Goal: Task Accomplishment & Management: Complete application form

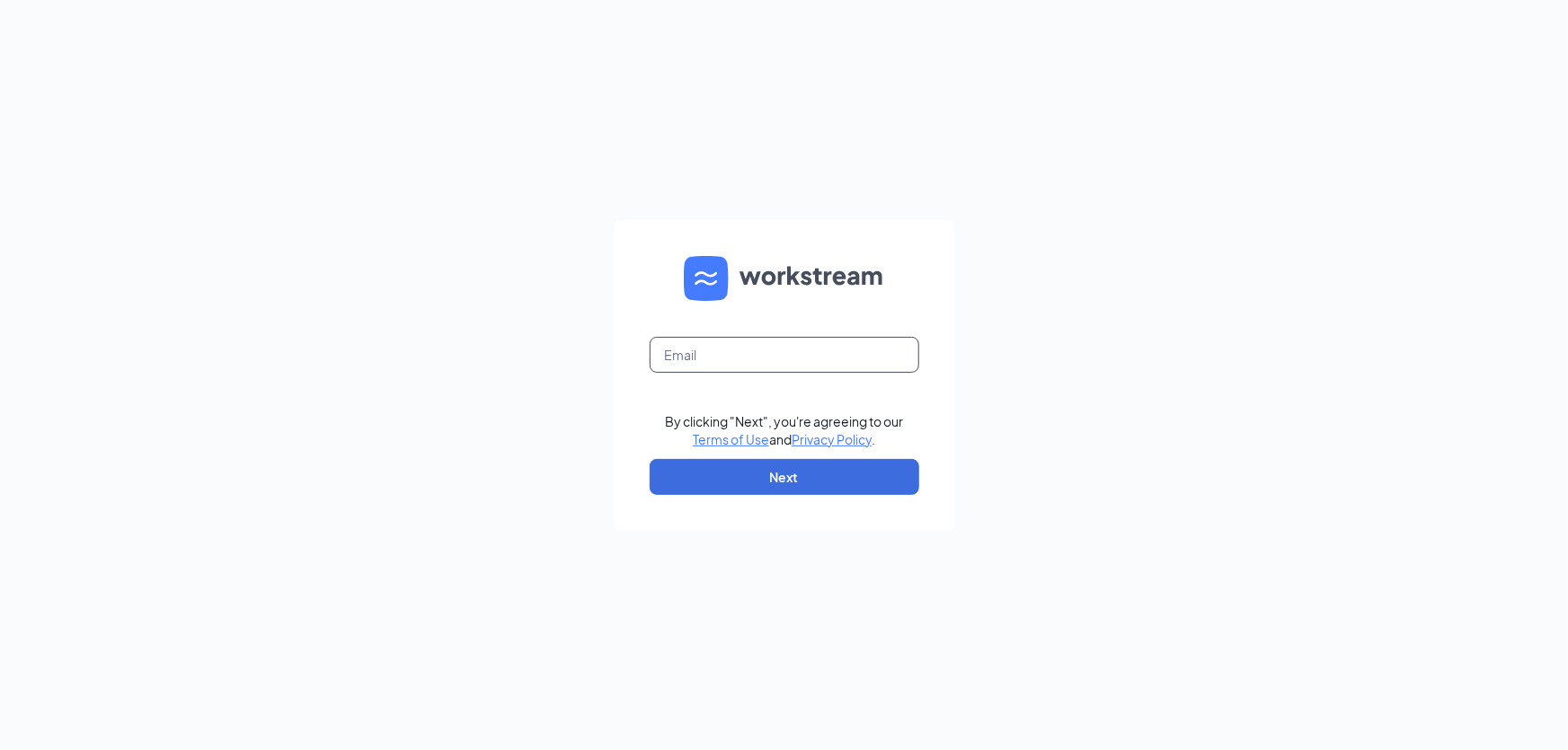
click at [760, 355] on input "text" at bounding box center [784, 355] width 270 height 36
click at [809, 366] on input "text" at bounding box center [784, 355] width 270 height 36
type input "restfhs2040@firehousesubs.com"
click at [803, 466] on button "Next" at bounding box center [784, 477] width 270 height 36
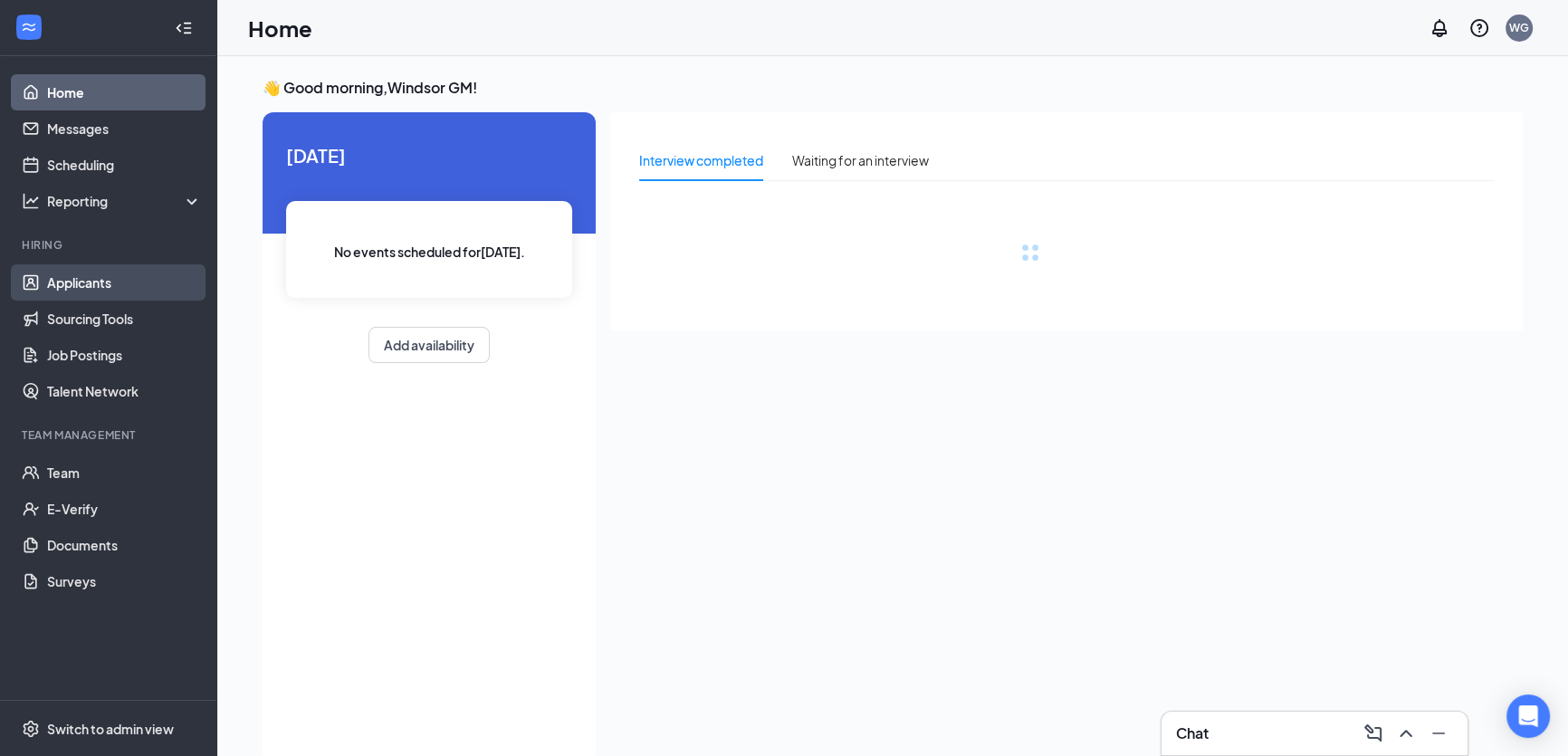
click at [120, 277] on link "Applicants" at bounding box center [125, 283] width 155 height 36
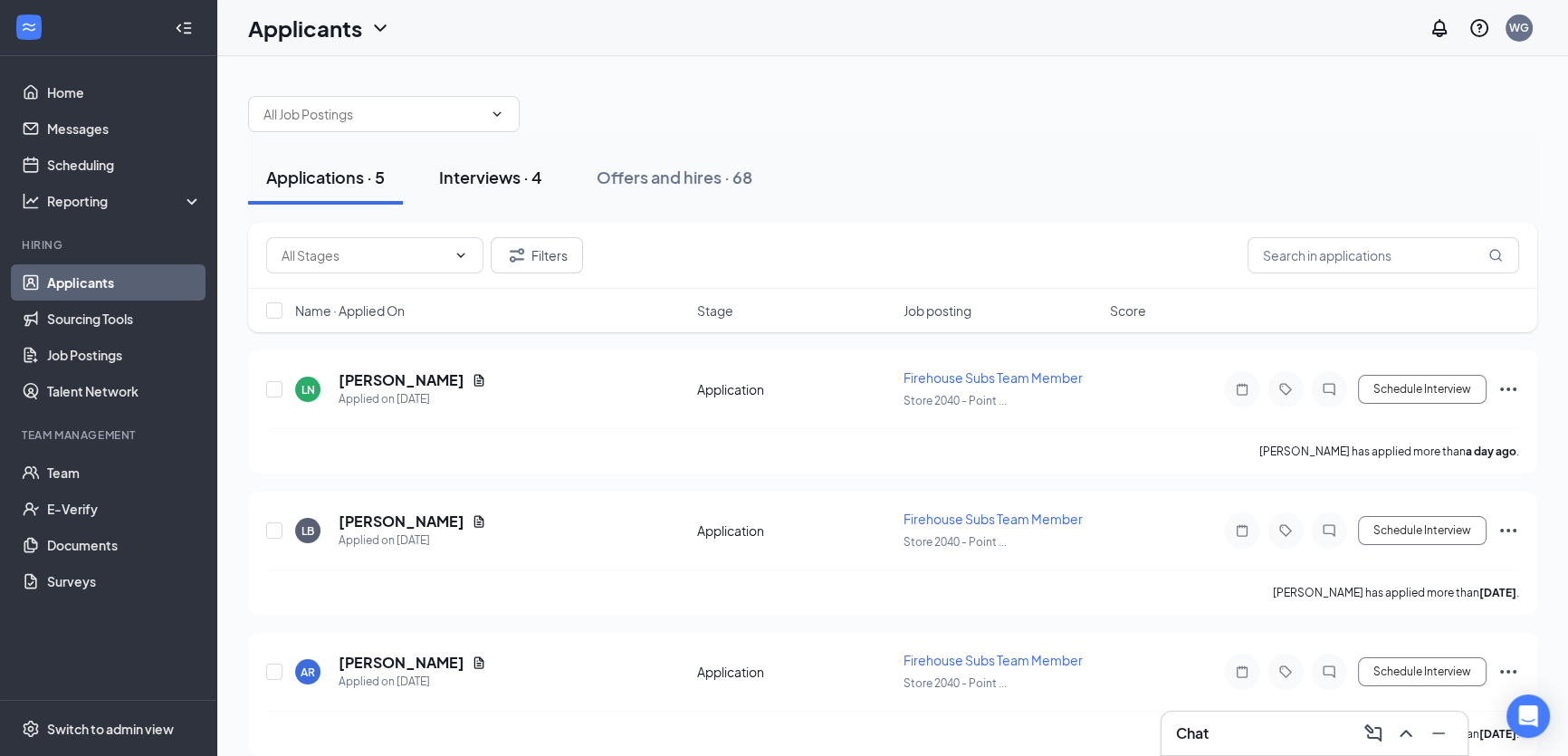
click at [533, 172] on div "Interviews · 4" at bounding box center [490, 176] width 103 height 23
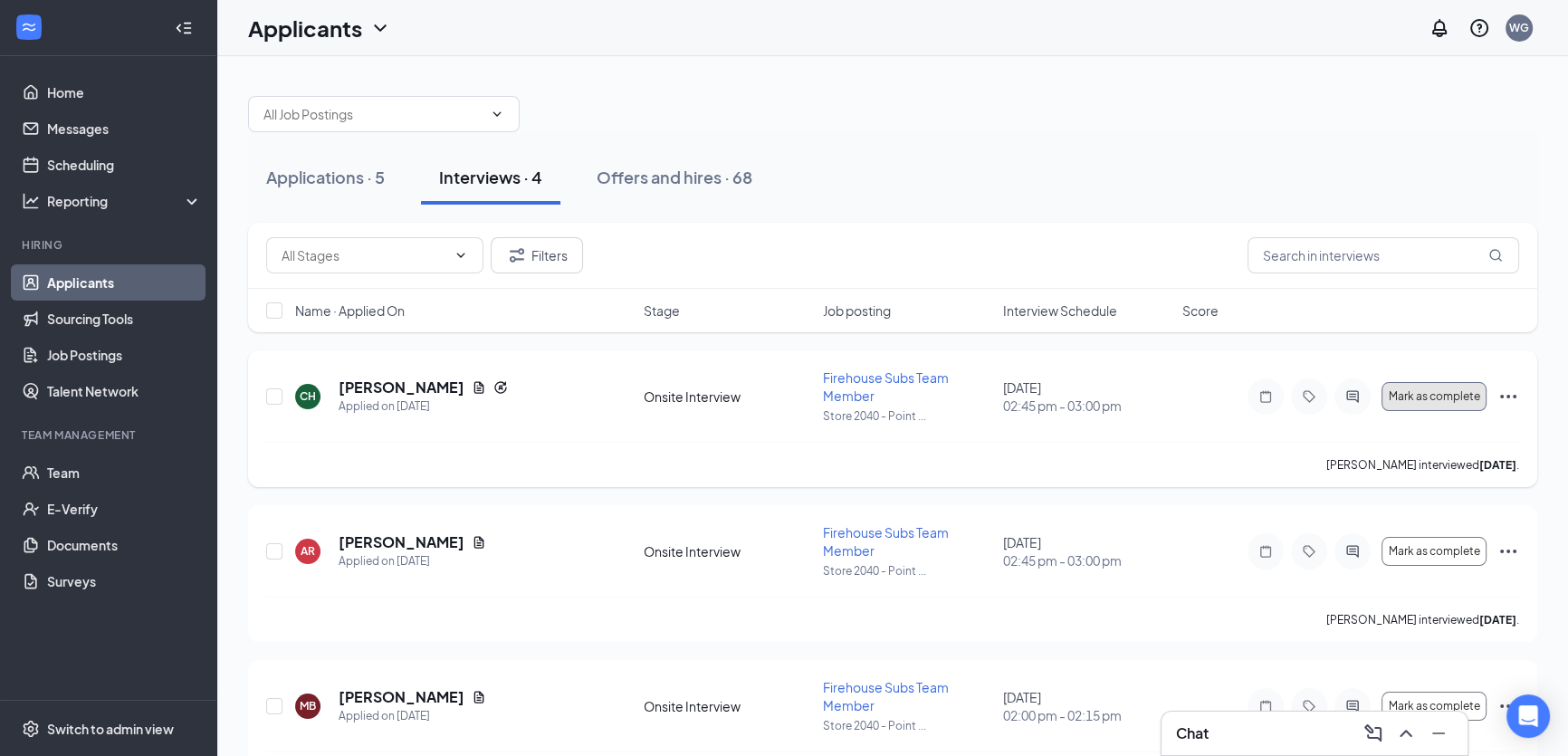
click at [1470, 401] on span "Mark as complete" at bounding box center [1433, 397] width 92 height 13
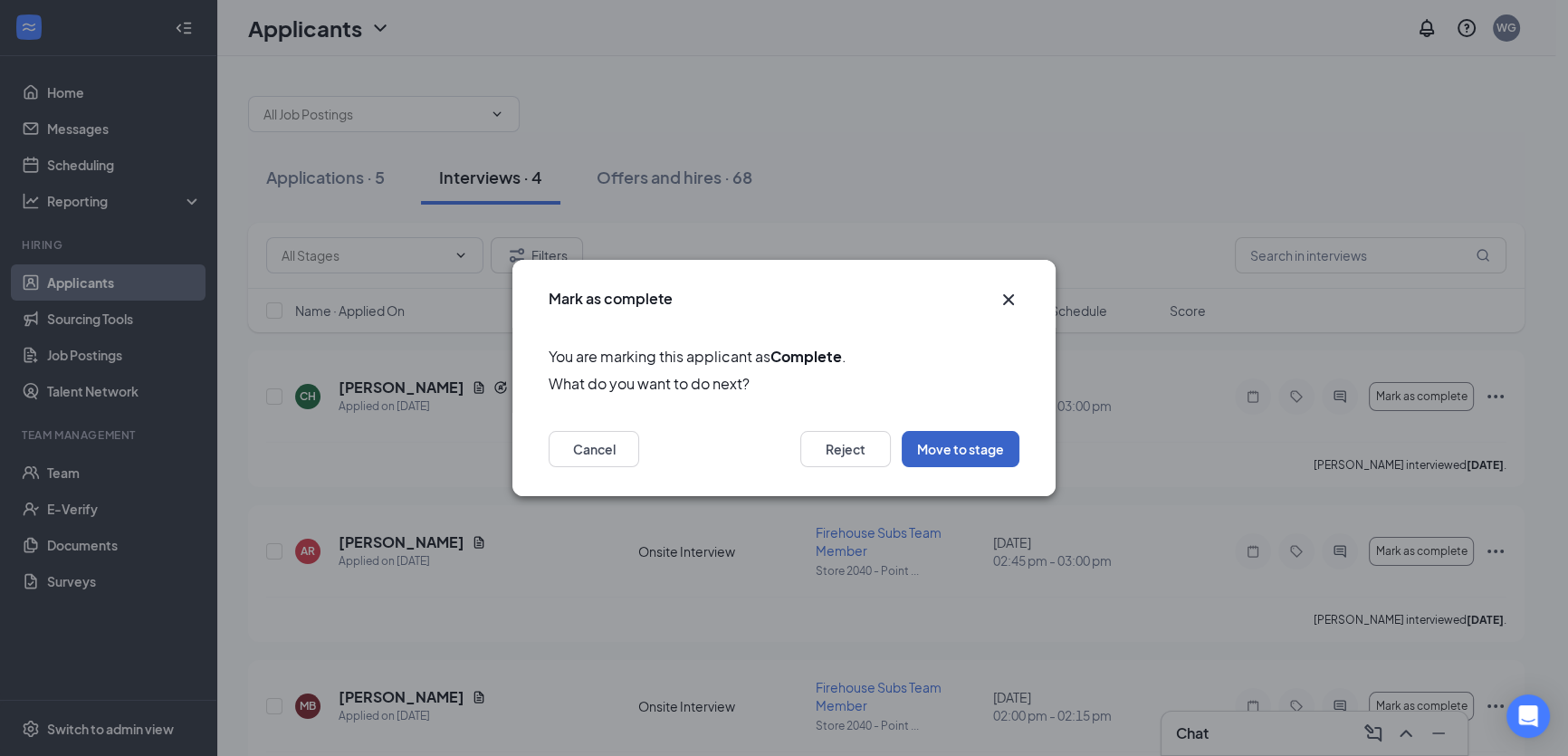
click at [994, 446] on button "Move to stage" at bounding box center [960, 449] width 117 height 36
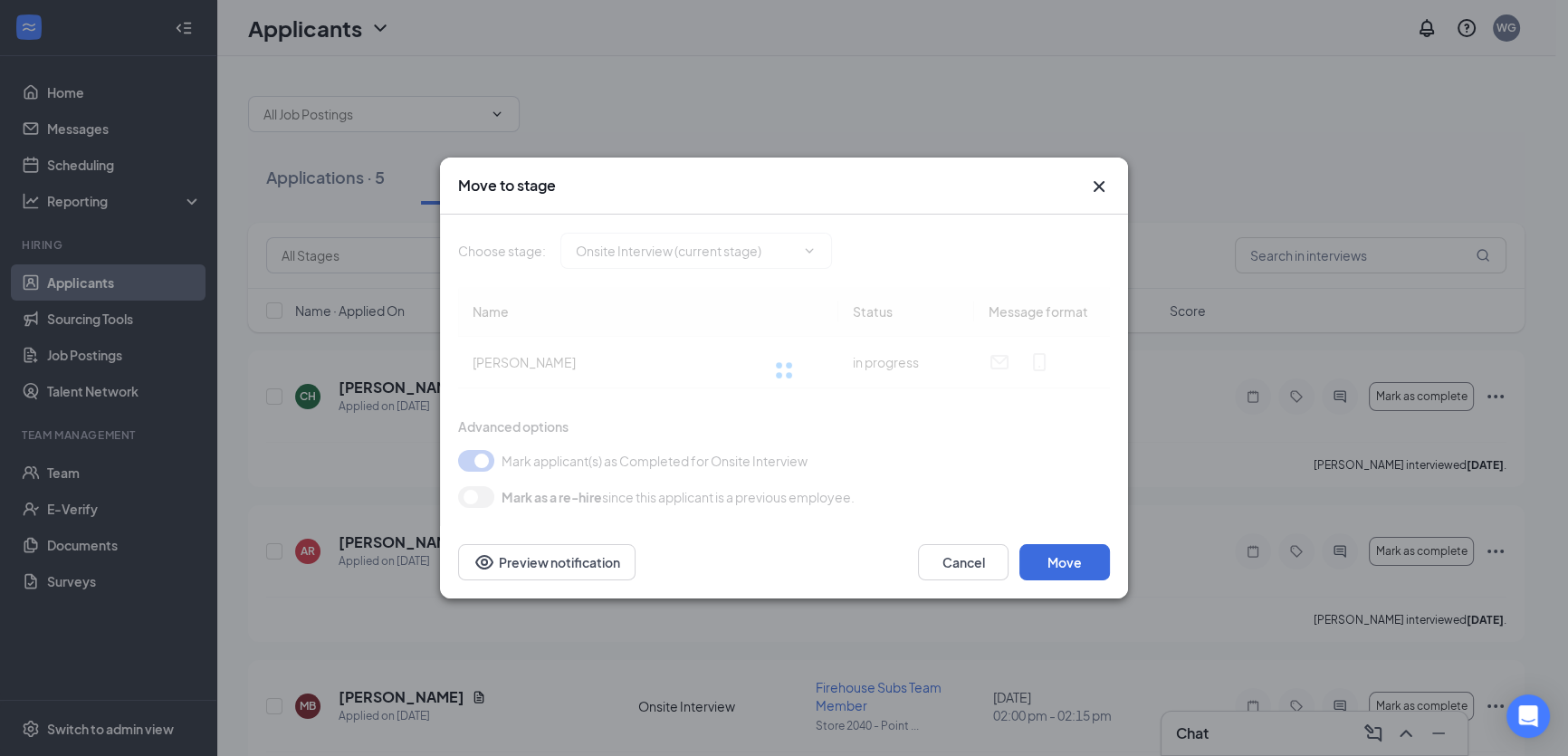
type input "Hiring Complete (final stage)"
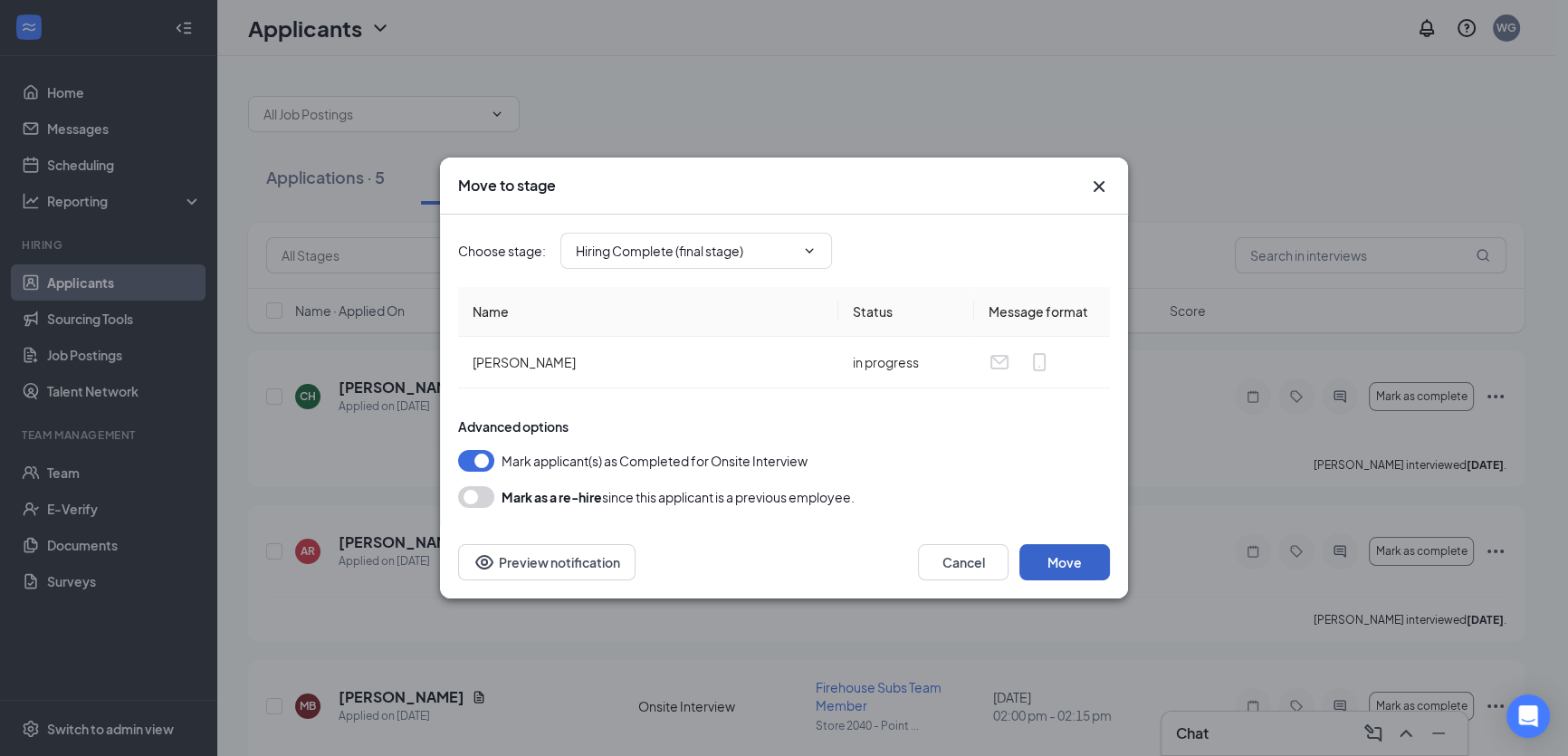
click at [1059, 567] on button "Move" at bounding box center [1065, 562] width 91 height 36
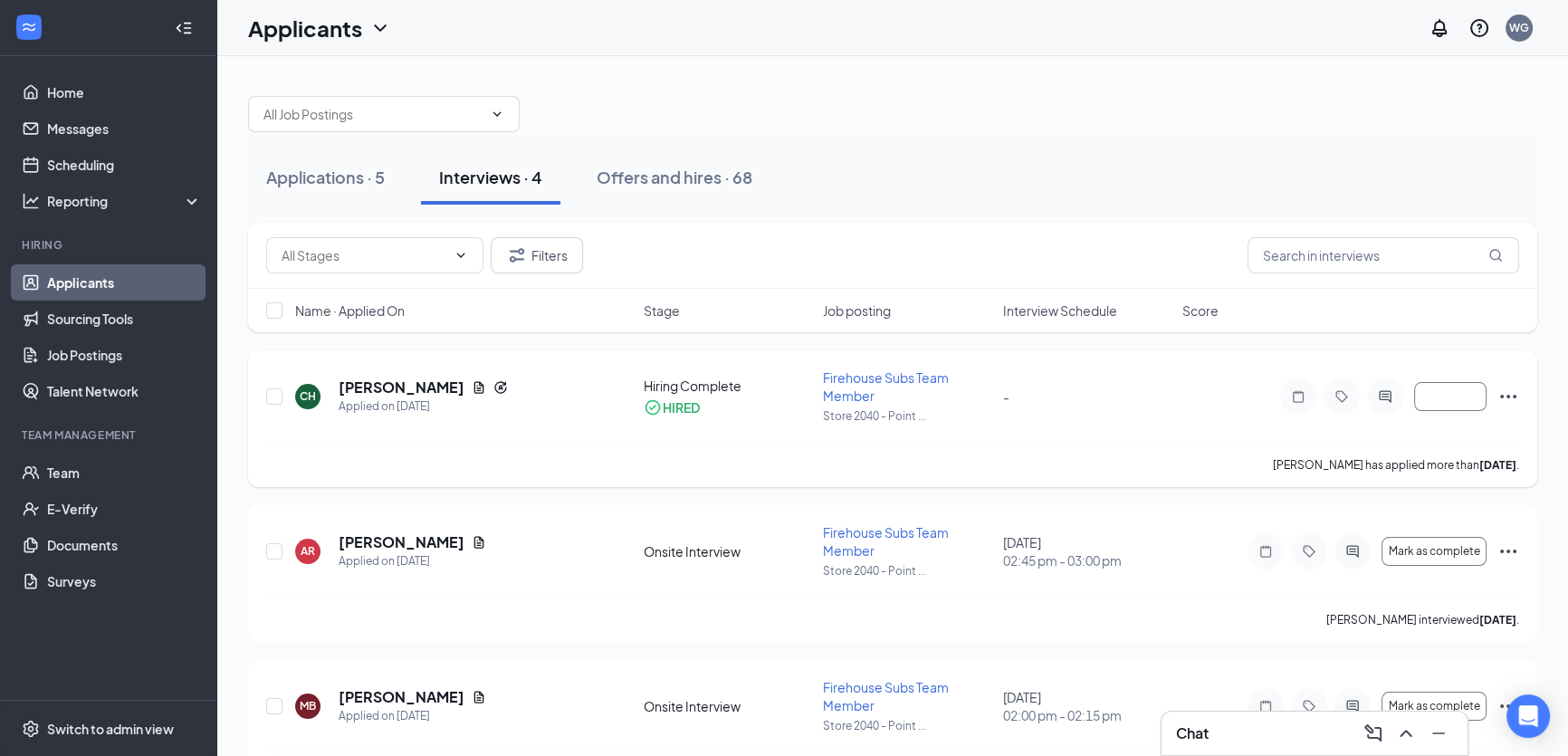
click at [1503, 398] on icon "Ellipses" at bounding box center [1509, 397] width 22 height 22
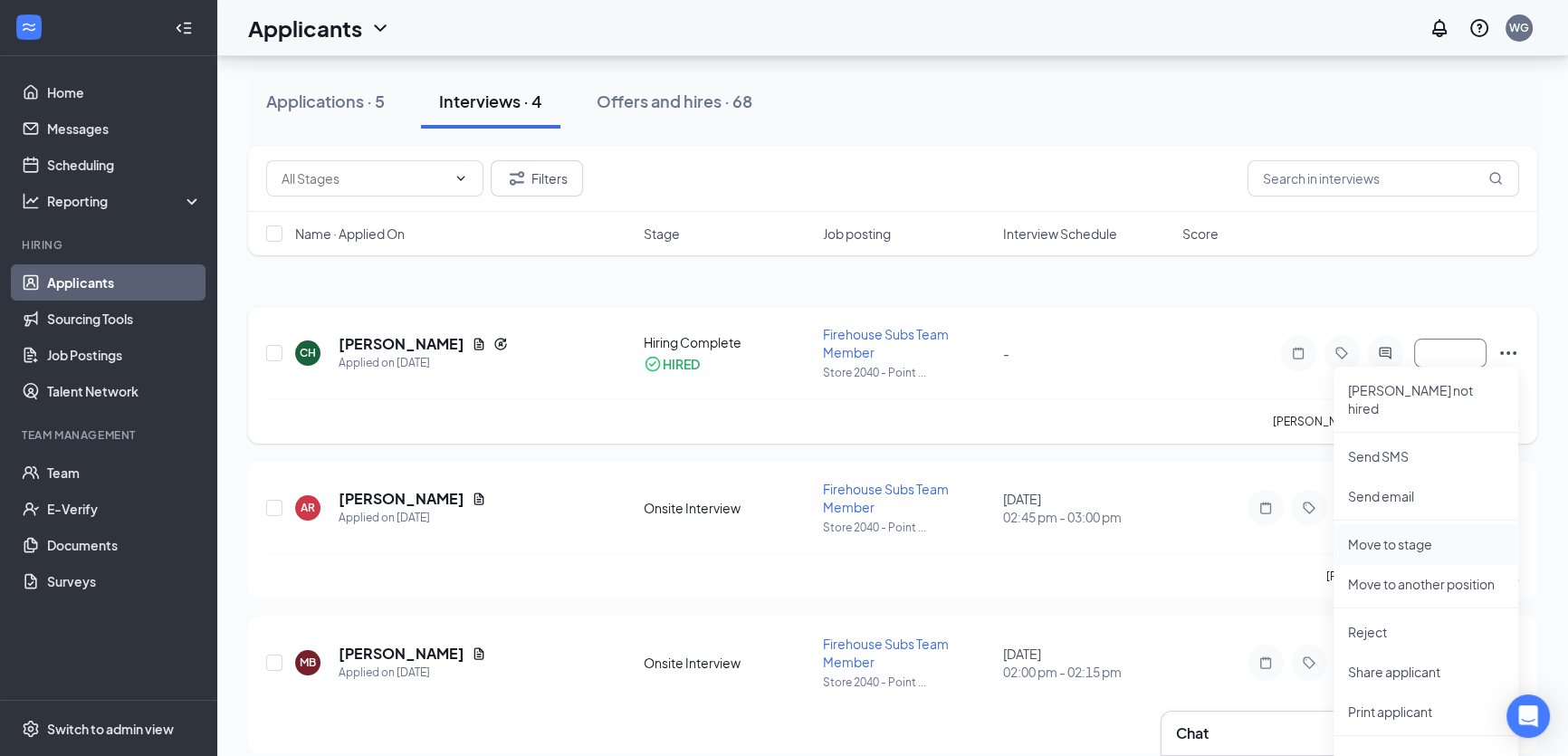
scroll to position [82, 0]
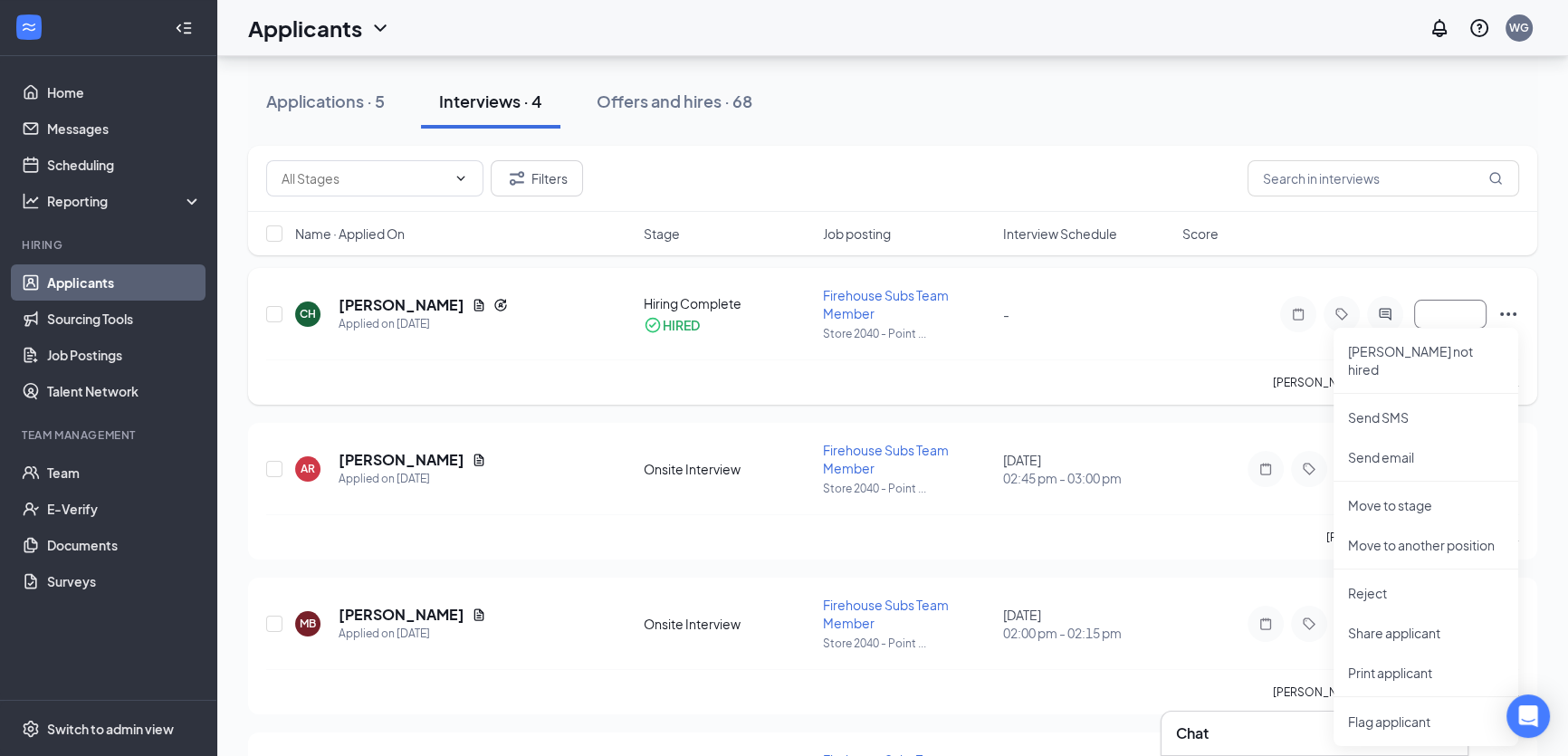
click at [615, 318] on div "CH Chaz Haynes Applied on Sep 6" at bounding box center [464, 315] width 337 height 38
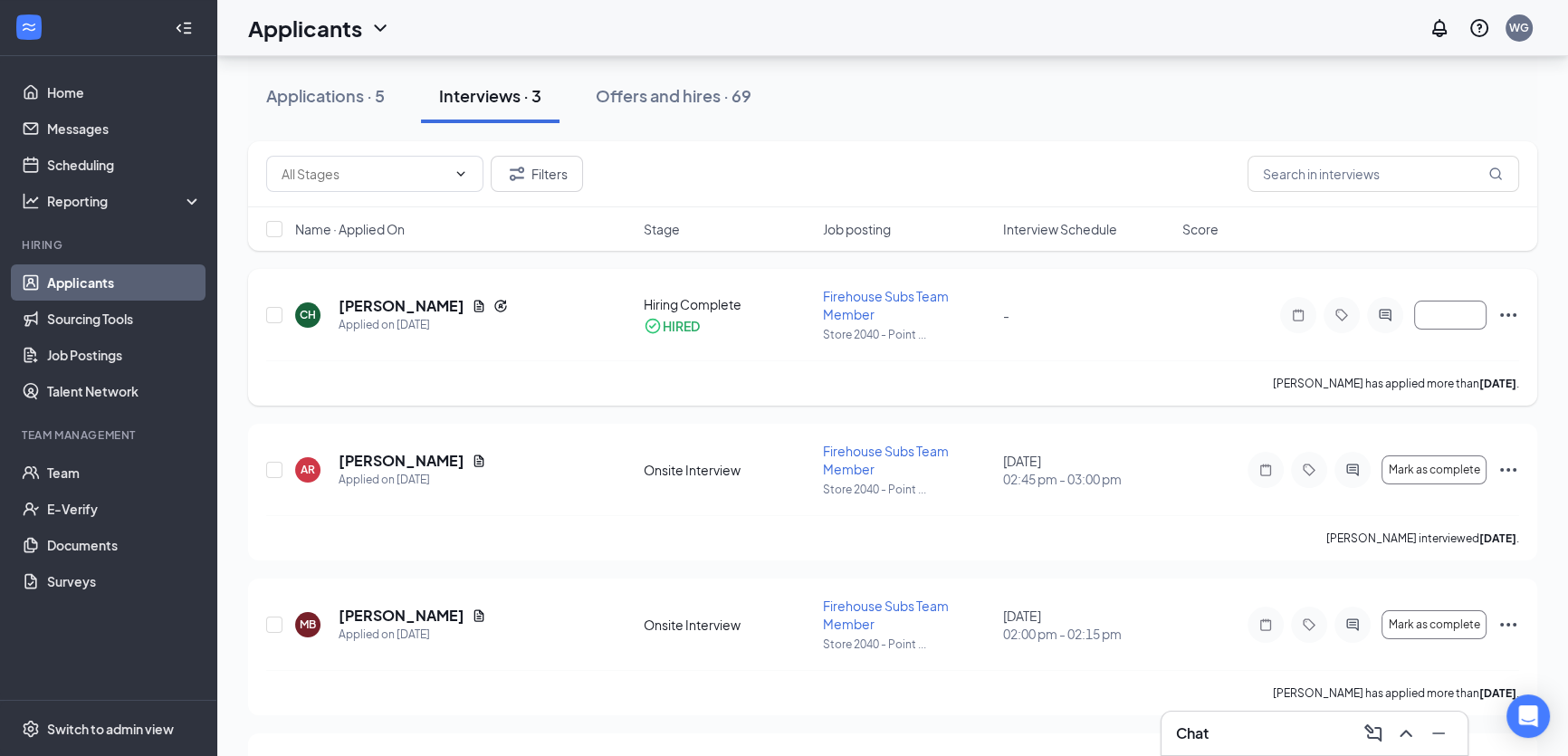
scroll to position [0, 0]
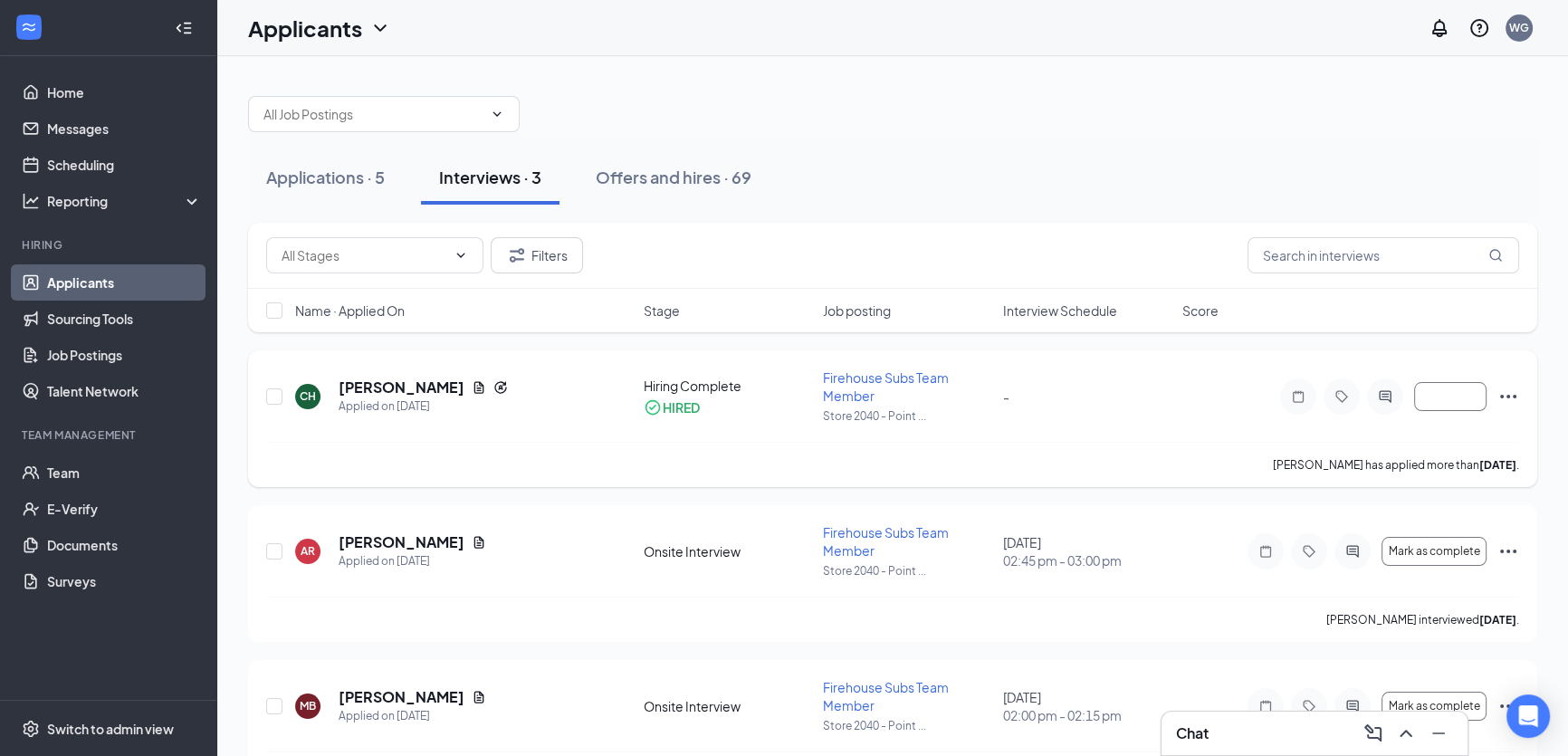
click at [1039, 400] on div "-" at bounding box center [1087, 397] width 168 height 20
click at [95, 471] on link "Team" at bounding box center [125, 473] width 155 height 36
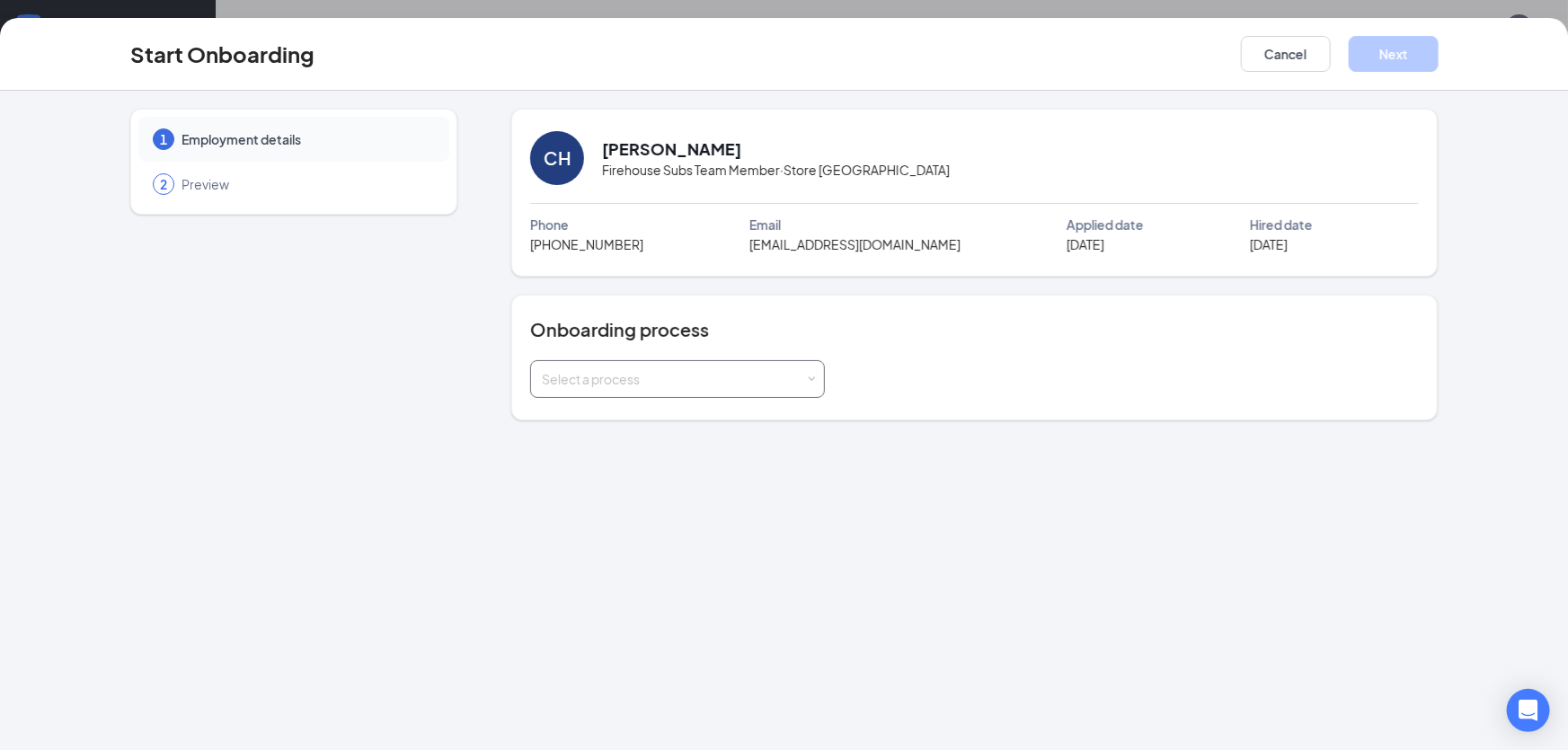
click at [606, 366] on div "Select a process" at bounding box center [677, 379] width 272 height 36
click at [683, 449] on li "New Hire Process 2040" at bounding box center [677, 449] width 295 height 32
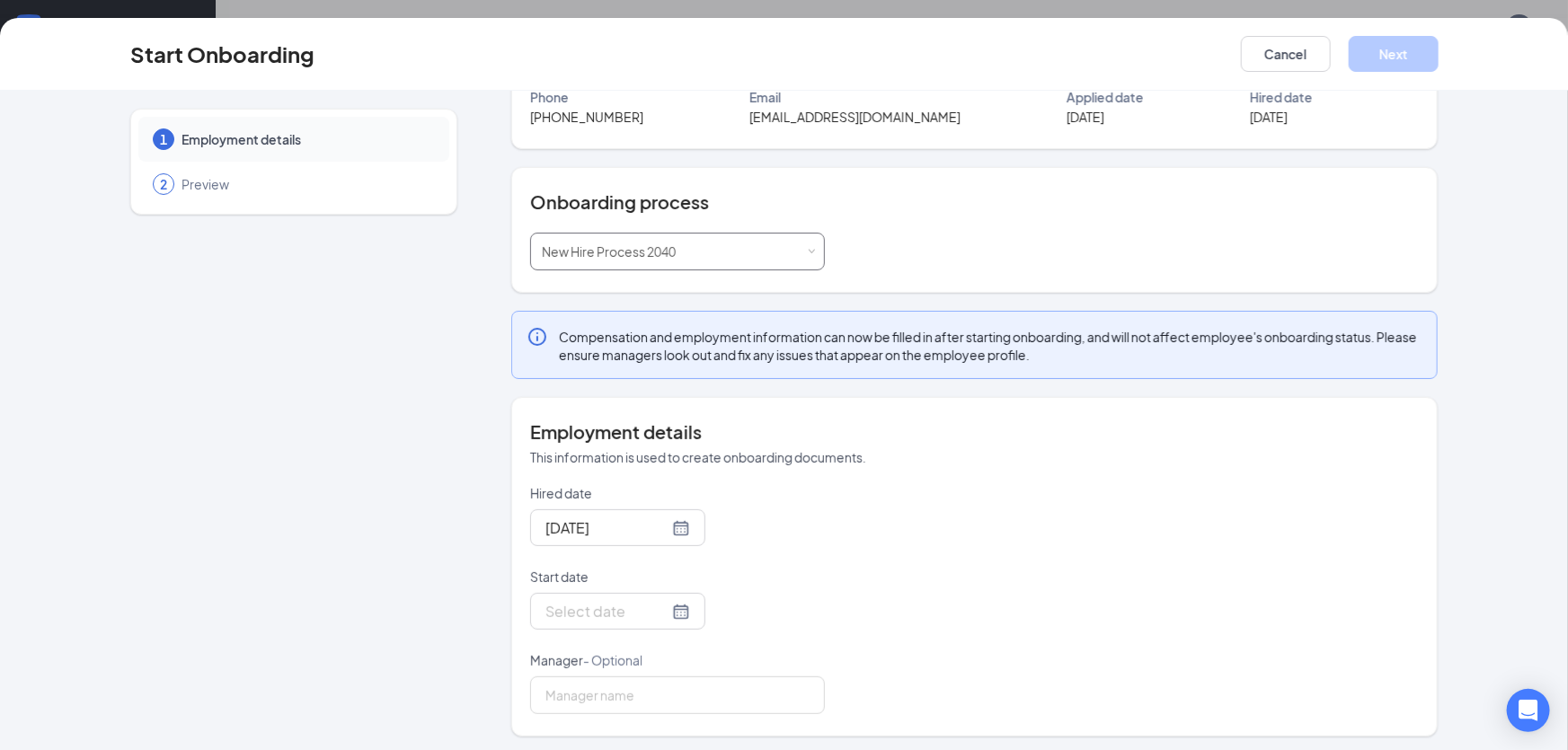
scroll to position [130, 0]
click at [656, 602] on div at bounding box center [617, 608] width 144 height 23
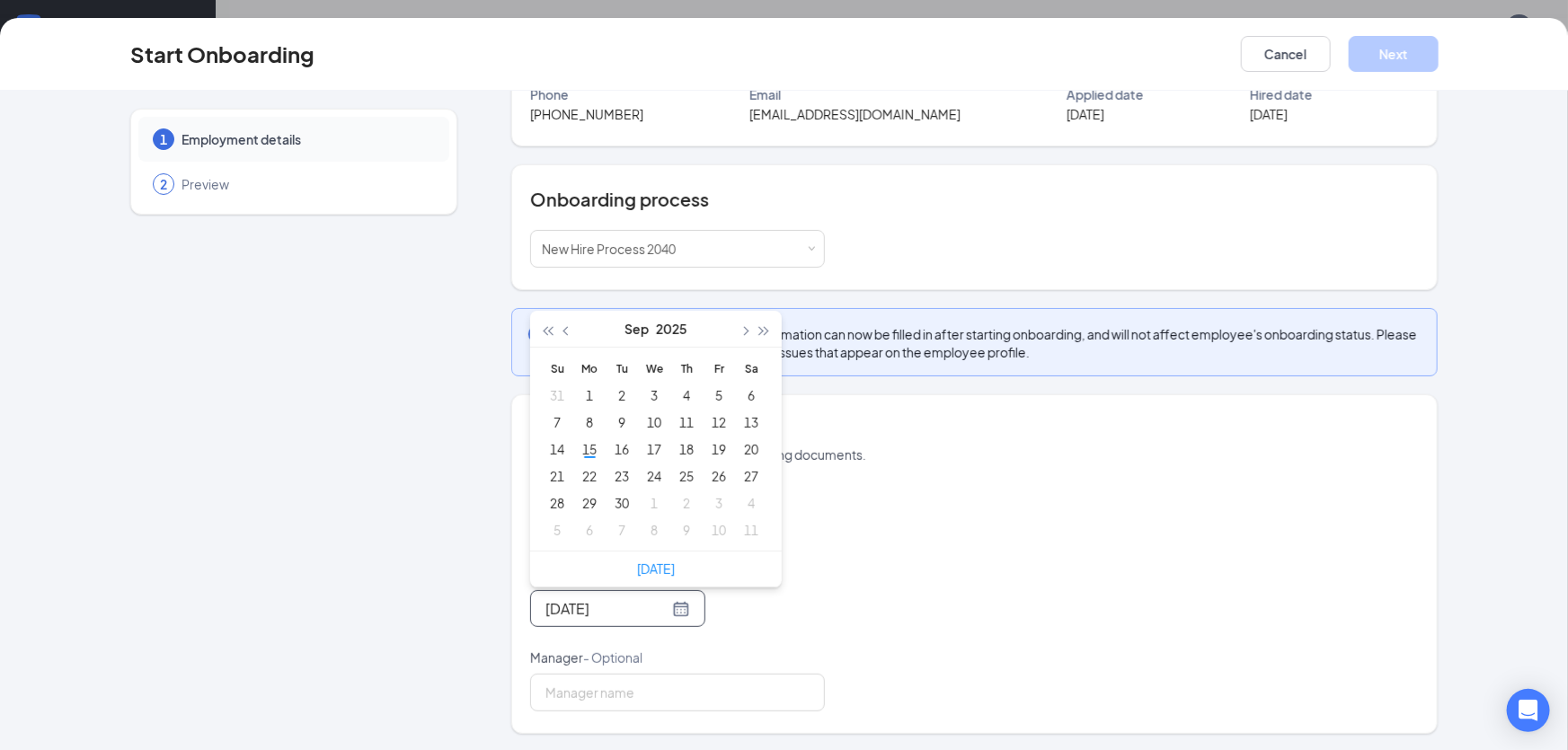
type input "Sep 6, 2025"
type input "Sep 16, 2025"
click at [613, 441] on div "16" at bounding box center [622, 449] width 22 height 22
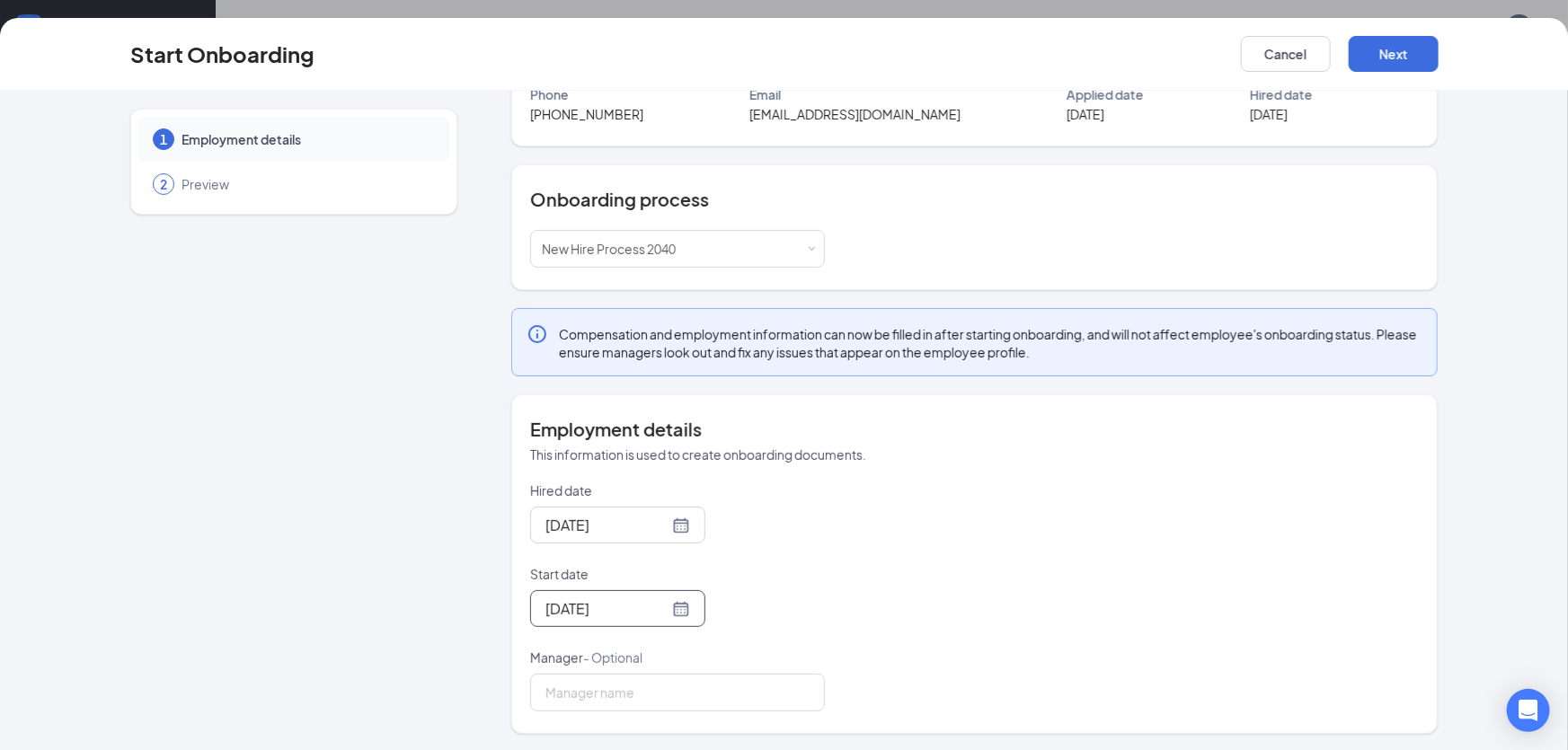
click at [993, 547] on div "Hired date Sep 15, 2025 Start date Sep 16, 2025 Sep 2025 Su Mo Tu We Th Fr Sa 3…" at bounding box center [974, 597] width 889 height 230
click at [1411, 47] on button "Next" at bounding box center [1394, 54] width 90 height 36
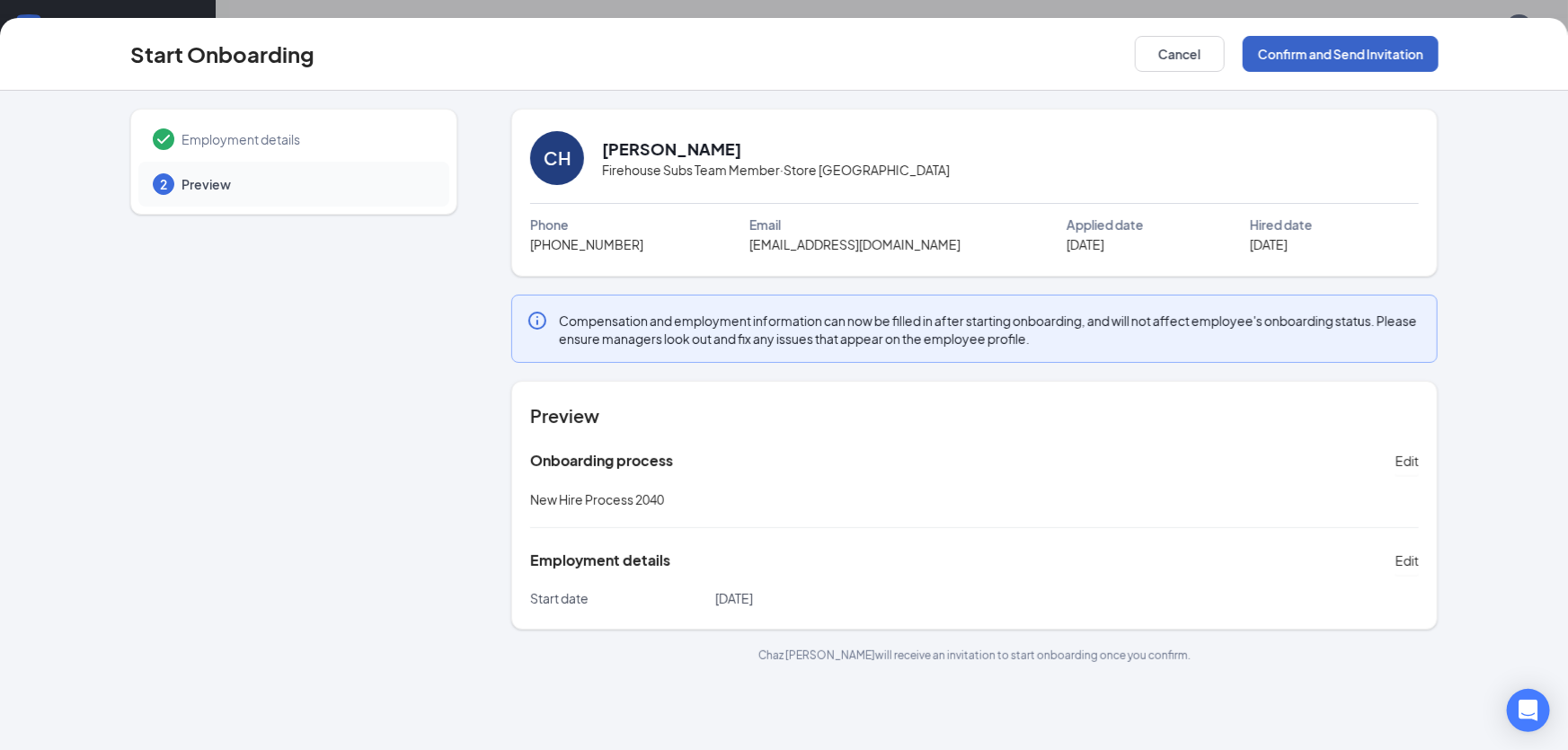
click at [1385, 48] on button "Confirm and Send Invitation" at bounding box center [1341, 54] width 196 height 36
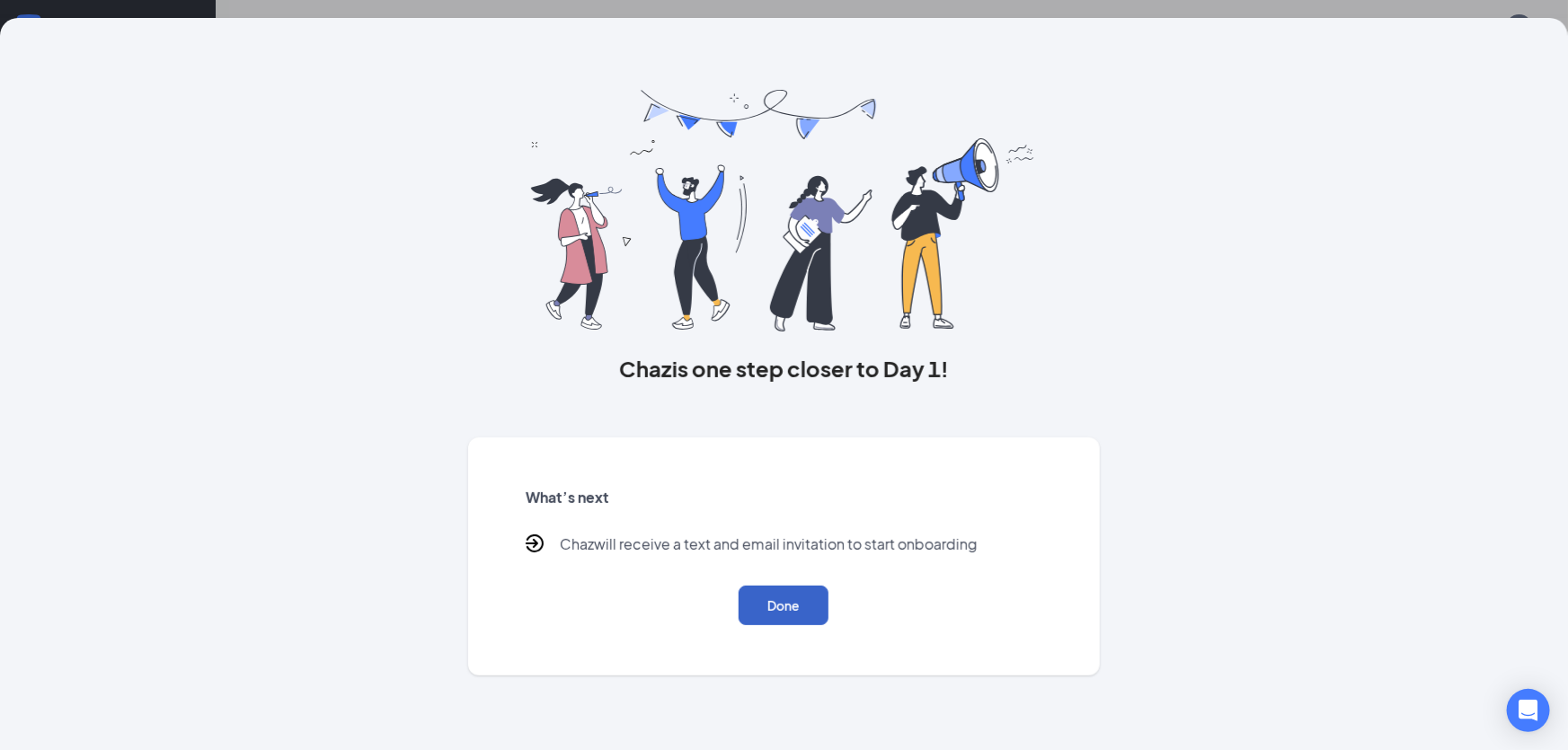
click at [803, 611] on button "Done" at bounding box center [784, 606] width 90 height 40
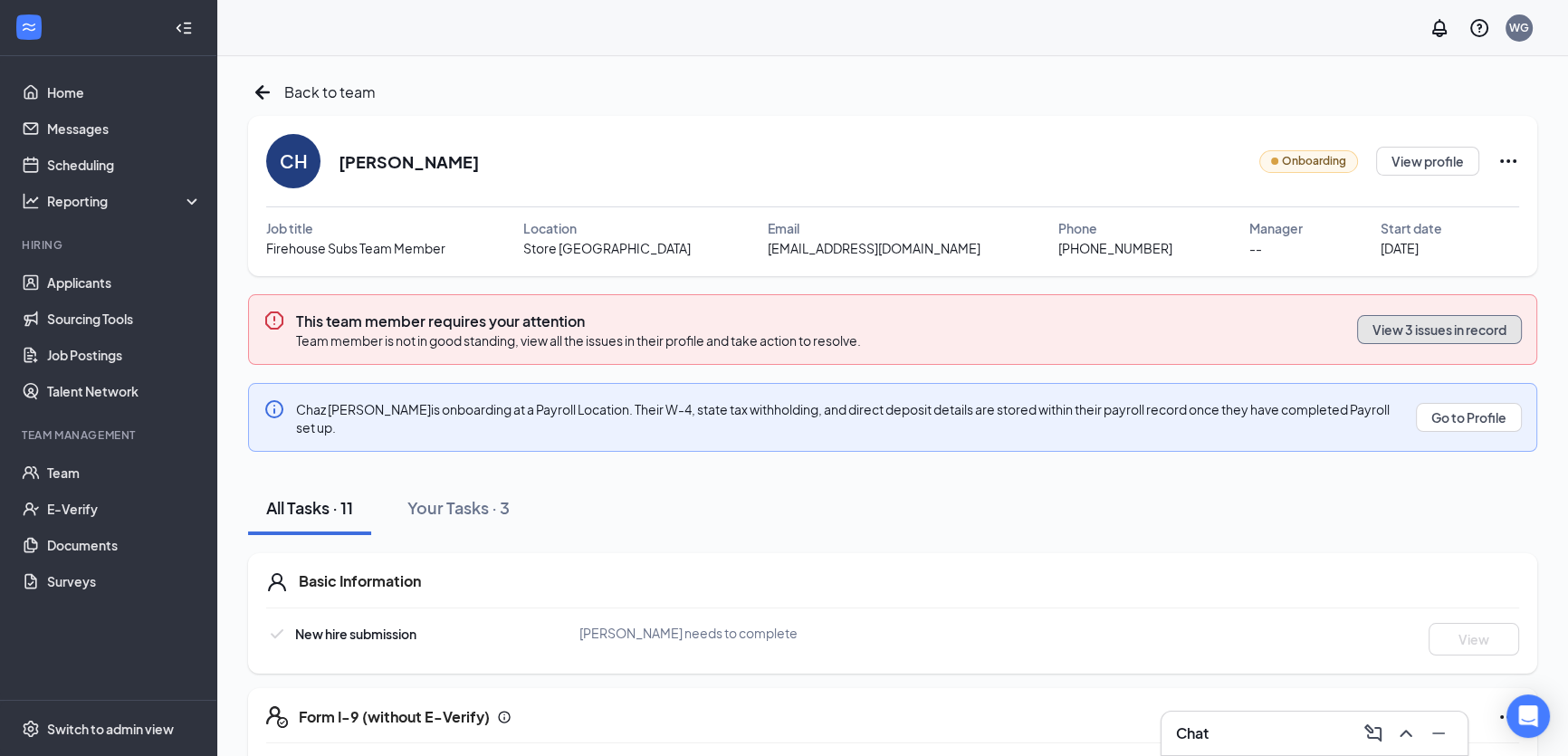
click at [1442, 327] on button "View 3 issues in record" at bounding box center [1439, 329] width 165 height 29
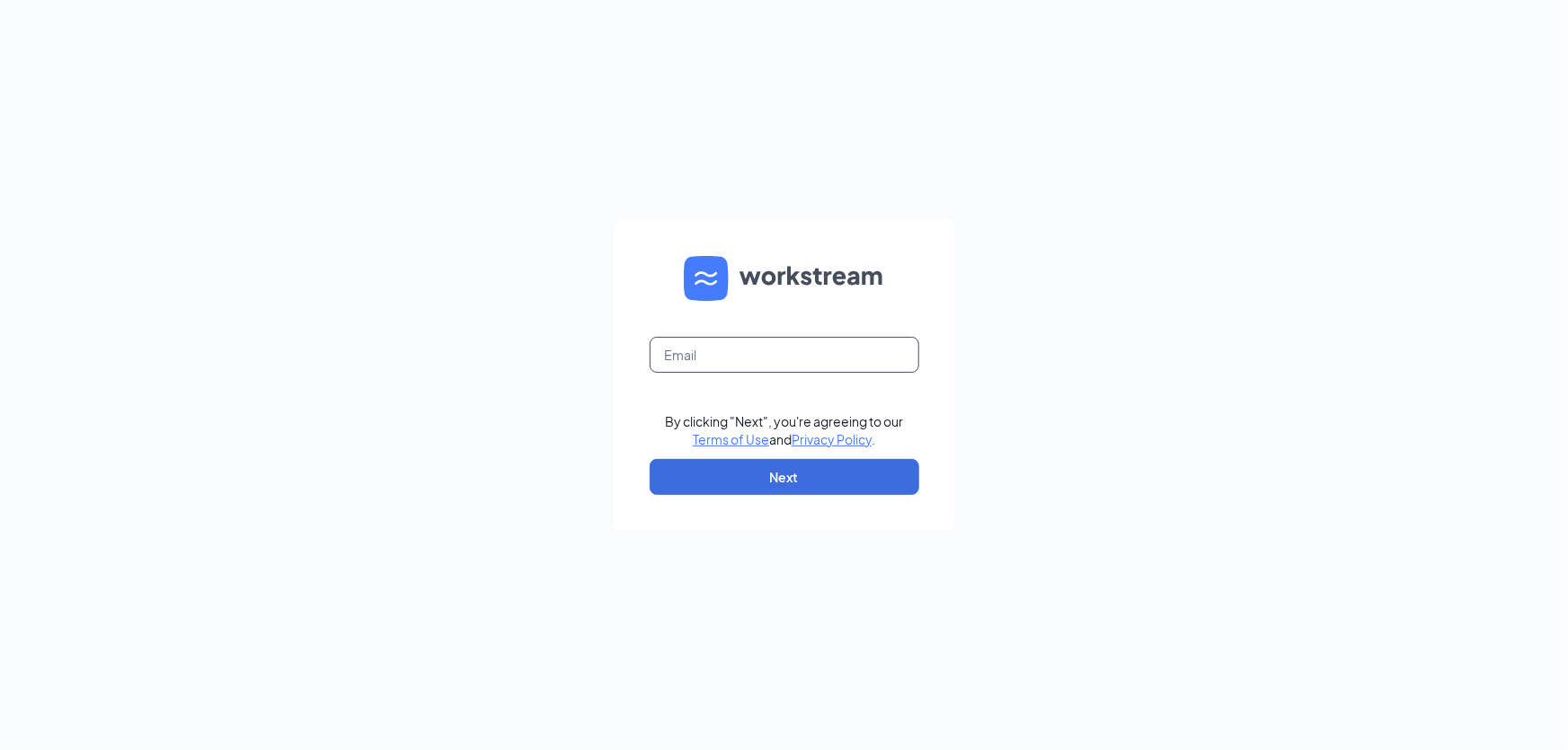
click at [723, 340] on input "text" at bounding box center [784, 355] width 270 height 36
type input "[EMAIL_ADDRESS][DOMAIN_NAME]"
click at [763, 476] on button "Next" at bounding box center [784, 477] width 270 height 36
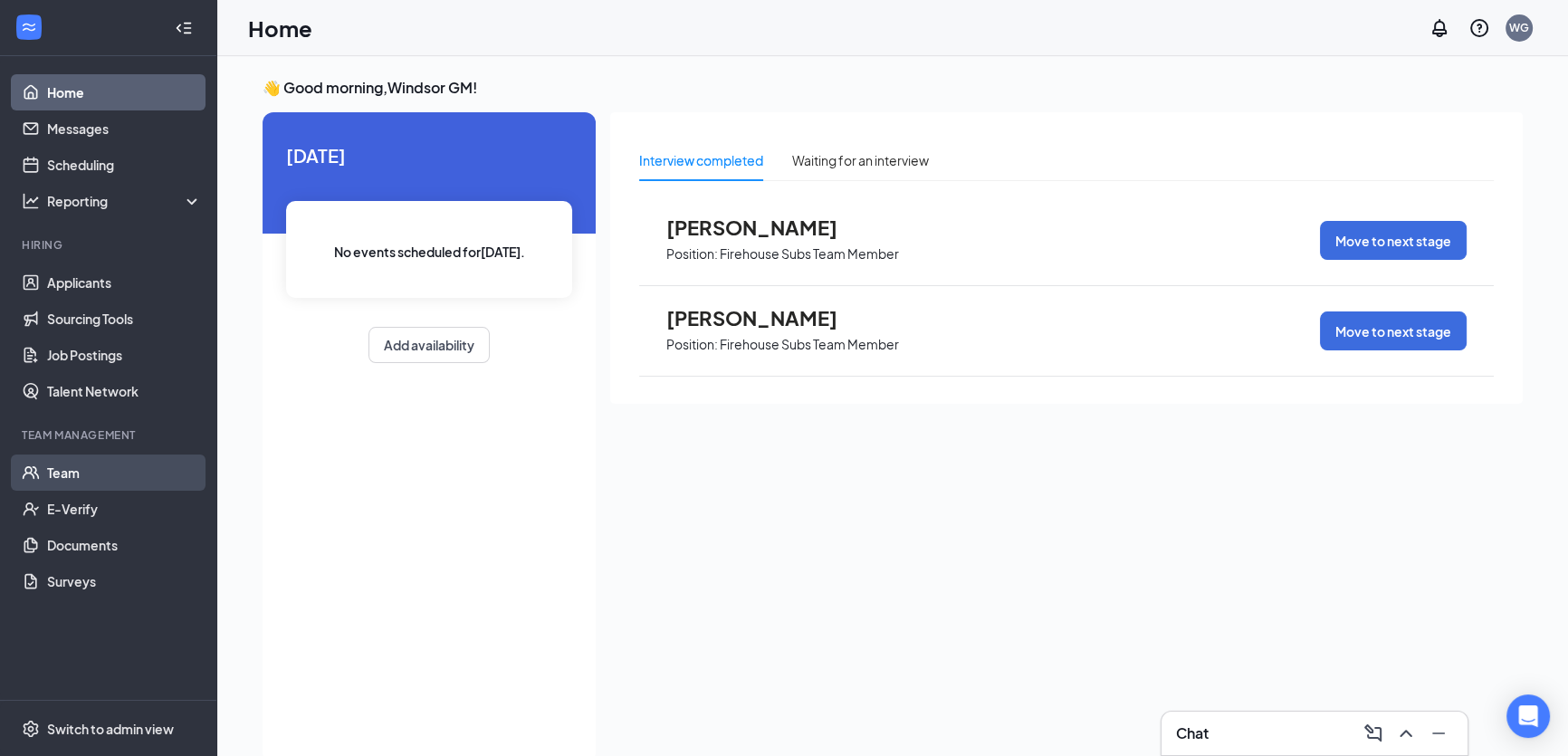
click at [64, 460] on link "Team" at bounding box center [125, 473] width 155 height 36
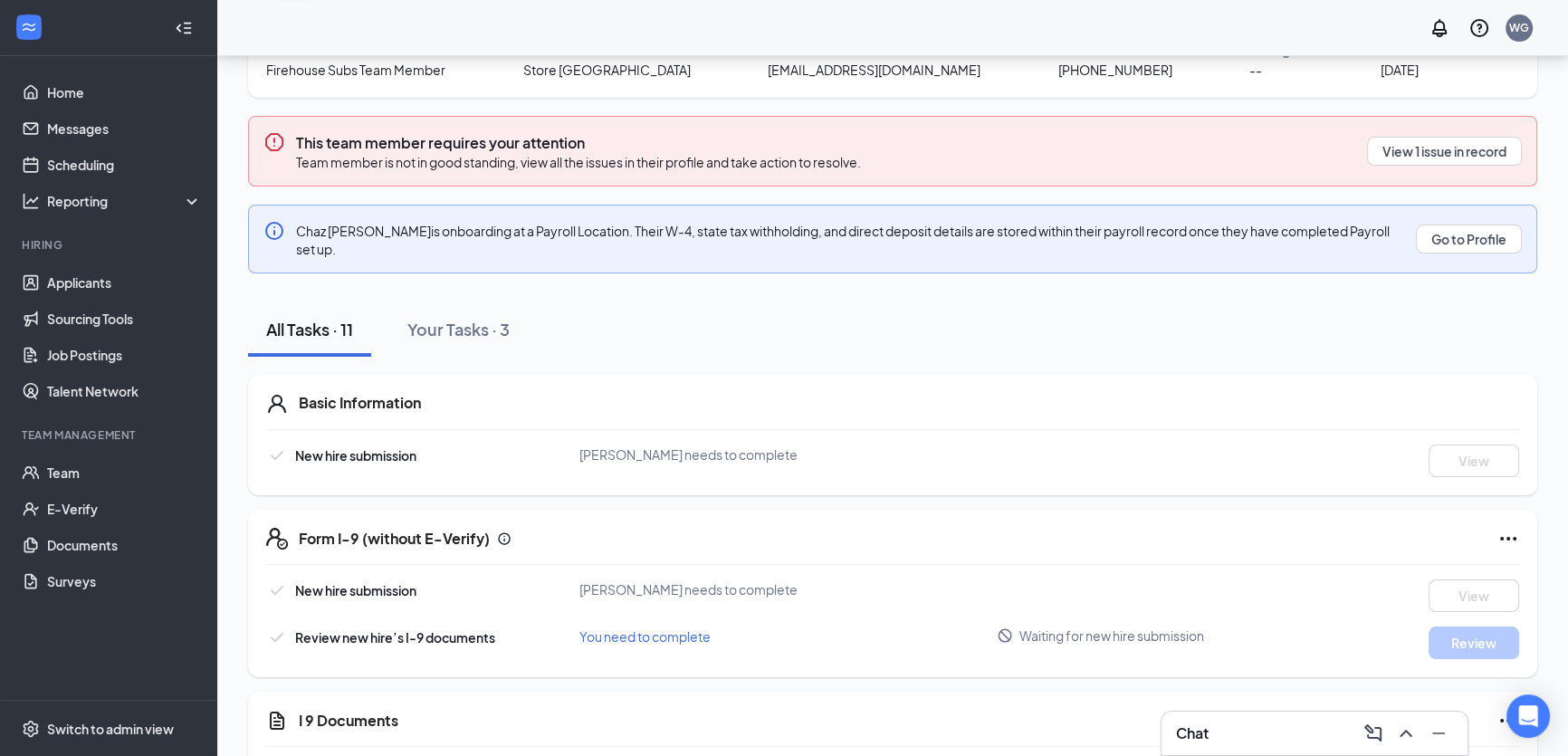
scroll to position [177, 0]
click at [1436, 146] on button "View 1 issue in record" at bounding box center [1444, 152] width 155 height 29
